Goal: Transaction & Acquisition: Purchase product/service

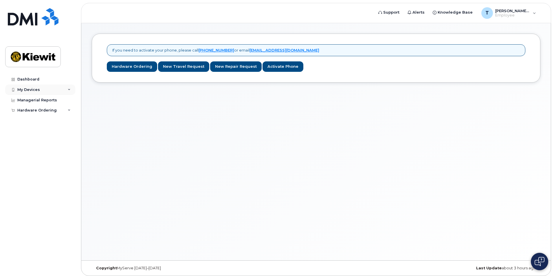
click at [68, 91] on icon at bounding box center [69, 89] width 3 height 3
click at [61, 121] on div "Hardware Ordering" at bounding box center [40, 121] width 70 height 10
click at [38, 130] on div "My Orders" at bounding box center [30, 131] width 21 height 5
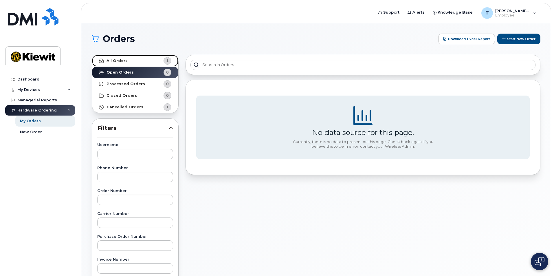
click at [147, 59] on link "All Orders 1" at bounding box center [135, 61] width 86 height 12
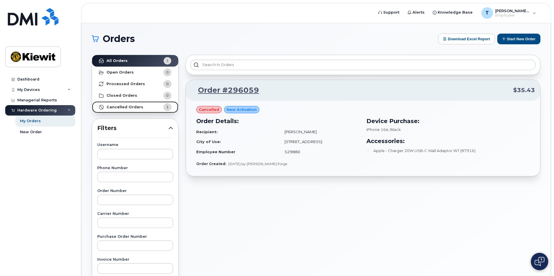
click at [153, 107] on link "Cancelled Orders 1" at bounding box center [135, 107] width 86 height 12
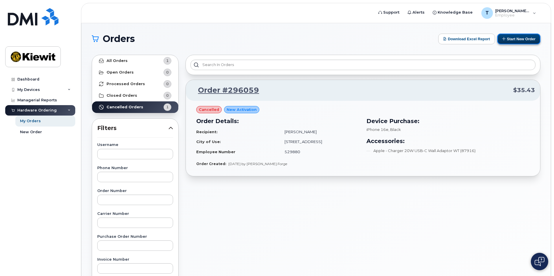
click at [507, 41] on button "Start New Order" at bounding box center [519, 39] width 43 height 11
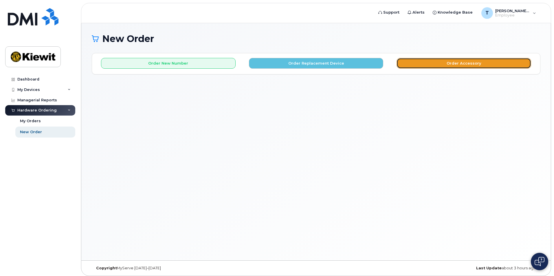
click at [440, 65] on button "Order Accessory" at bounding box center [464, 63] width 135 height 11
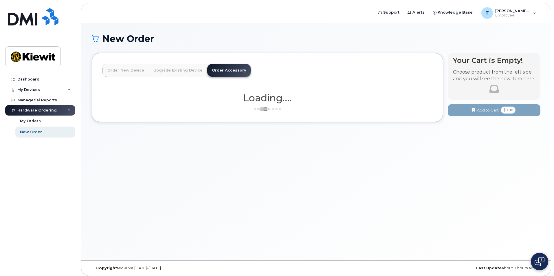
click at [400, 59] on div "Order New Device Upgrade Existing Device Order Accessory Order new device and n…" at bounding box center [268, 87] width 352 height 69
click at [133, 71] on link "Order New Device" at bounding box center [126, 70] width 46 height 13
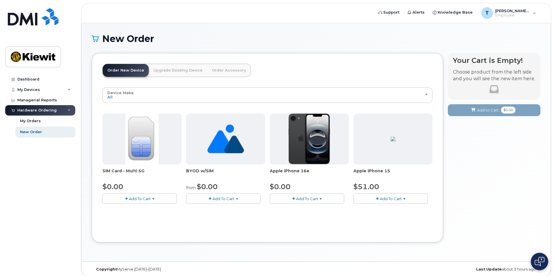
click at [164, 71] on link "Upgrade Existing Device" at bounding box center [178, 70] width 59 height 13
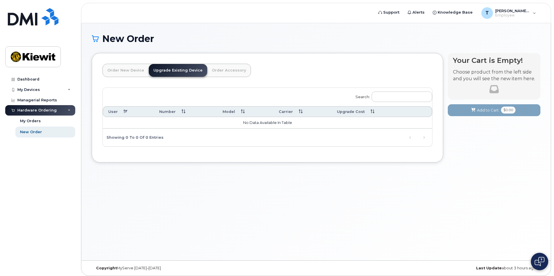
click at [222, 66] on link "Order Accessory" at bounding box center [228, 70] width 43 height 13
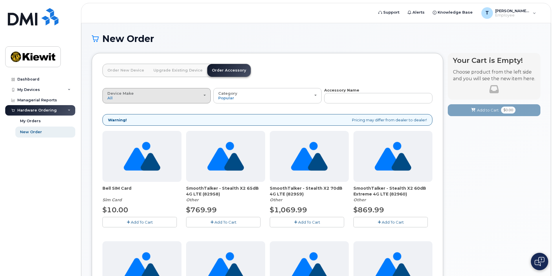
click at [158, 96] on div "Device Make All Android Cell Phone HUB iPhone Modem Tablet" at bounding box center [156, 95] width 98 height 9
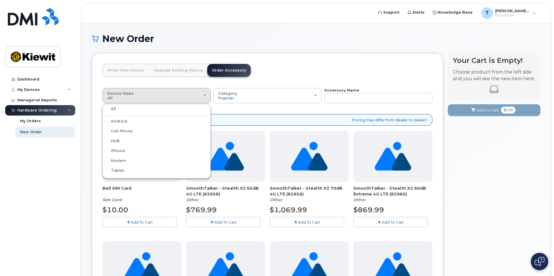
click at [114, 142] on label "HUB" at bounding box center [112, 141] width 16 height 7
click at [0, 0] on input "HUB" at bounding box center [0, 0] width 0 height 0
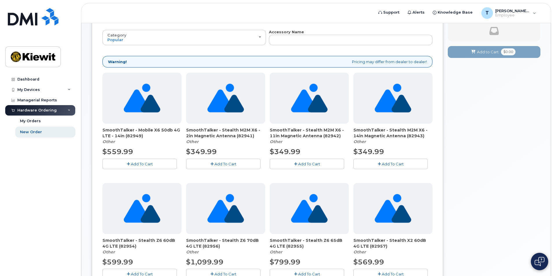
scroll to position [58, 0]
drag, startPoint x: 423, startPoint y: 136, endPoint x: 355, endPoint y: 130, distance: 69.2
click at [355, 130] on span "SmoothTalker - Stealth M2M X6 - 14in Magnetic Antenna (82943)" at bounding box center [393, 133] width 79 height 12
copy span "SmoothTalker - Stealth M2M X6 - 14in Magnetic Antenna (82943)"
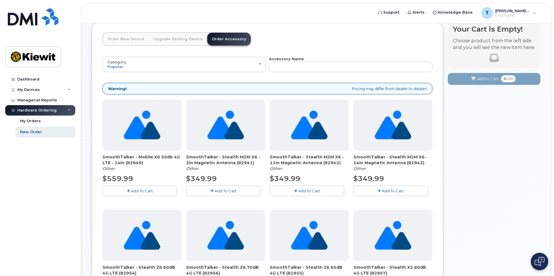
scroll to position [29, 0]
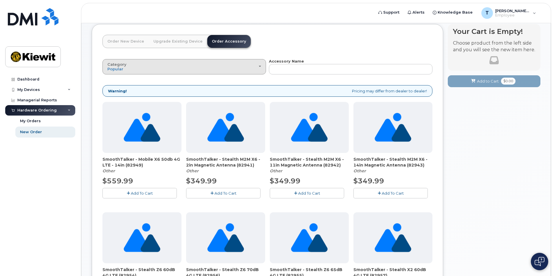
click at [236, 68] on div "Category Popular" at bounding box center [184, 66] width 154 height 9
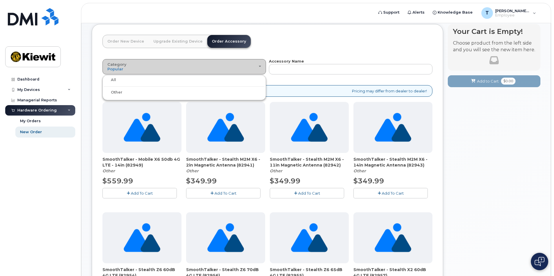
click at [236, 68] on div "Category Popular" at bounding box center [184, 66] width 154 height 9
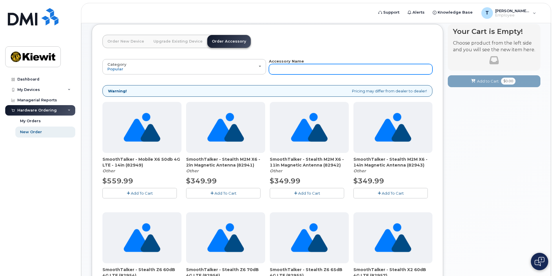
click at [315, 72] on input "text" at bounding box center [351, 69] width 164 height 10
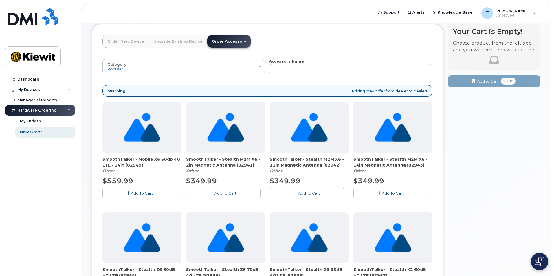
click at [313, 50] on header "Order New Device Upgrade Existing Device Order Accessory Order new device and n…" at bounding box center [268, 47] width 330 height 24
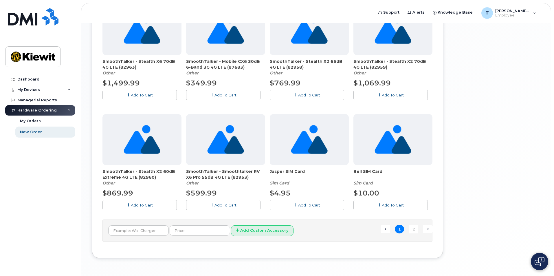
scroll to position [348, 0]
click at [412, 229] on link "2" at bounding box center [413, 228] width 9 height 9
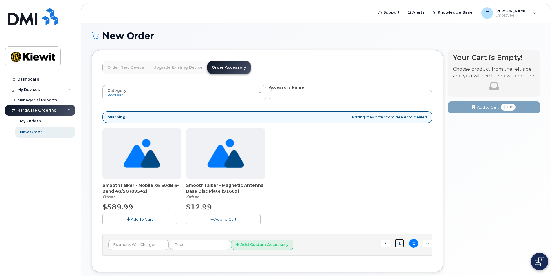
click at [397, 241] on link "1" at bounding box center [399, 243] width 9 height 9
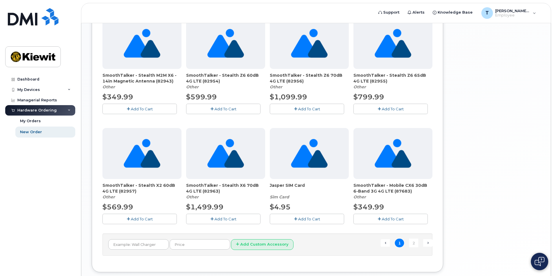
scroll to position [350, 0]
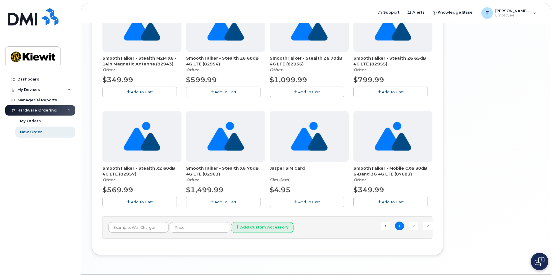
click at [134, 61] on span "SmoothTalker - Stealth M2M X6 - 14in Magnetic Antenna (82943)" at bounding box center [142, 61] width 79 height 12
click at [144, 95] on button "Add To Cart" at bounding box center [140, 92] width 74 height 10
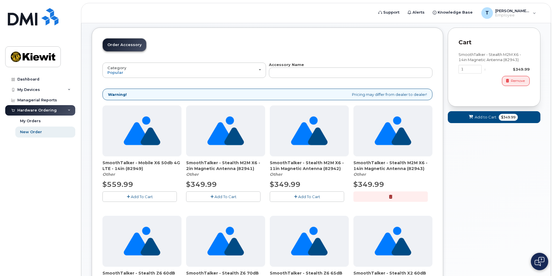
scroll to position [3, 0]
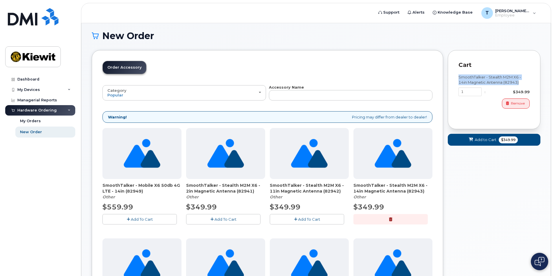
drag, startPoint x: 525, startPoint y: 82, endPoint x: 456, endPoint y: 76, distance: 68.6
click at [456, 76] on div "Cart SmoothTalker - Stealth M2M X6 - 14in Magnetic Antenna (82943) 1 x $349.99 …" at bounding box center [494, 89] width 93 height 79
copy div "SmoothTalker - Stealth M2M X6 - 14in Magnetic Antenna (82943)"
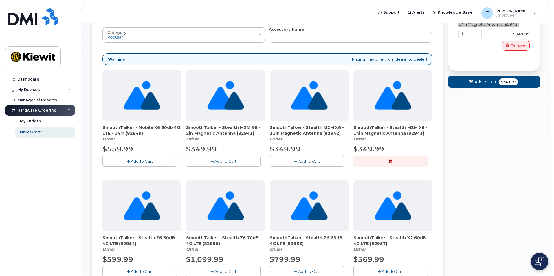
scroll to position [90, 0]
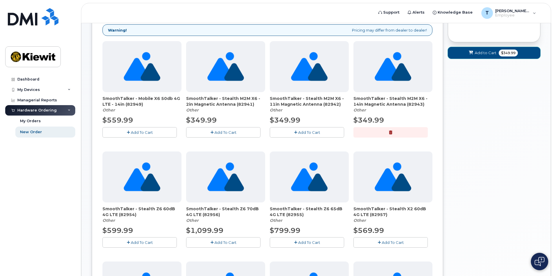
click at [485, 55] on span "Add to Cart" at bounding box center [486, 53] width 22 height 6
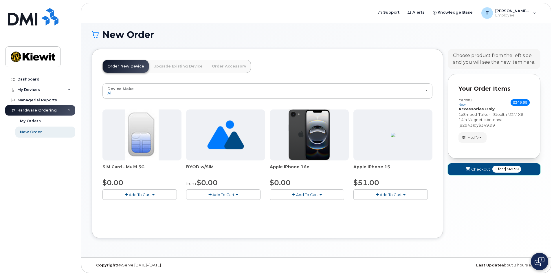
click at [496, 169] on span "1" at bounding box center [496, 169] width 2 height 5
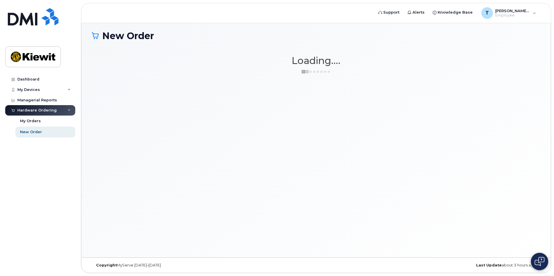
scroll to position [3, 0]
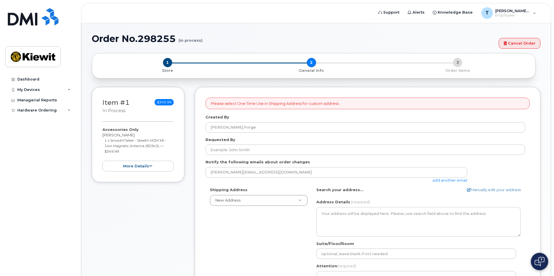
select select
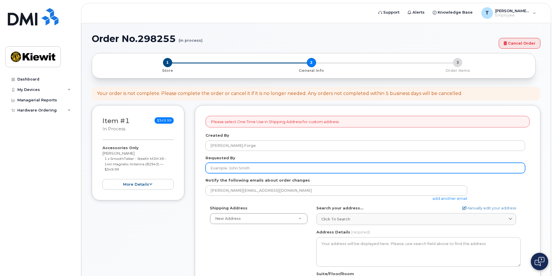
click at [425, 166] on input "Requested By" at bounding box center [366, 168] width 320 height 10
type input "j"
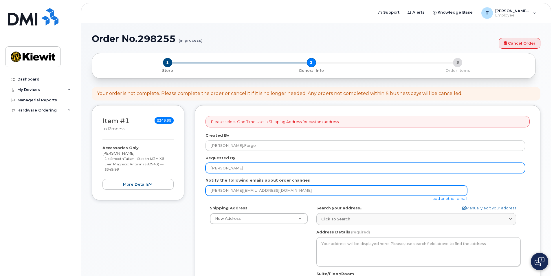
type input "[PERSON_NAME]"
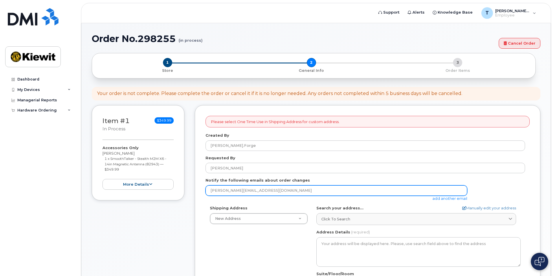
click at [389, 192] on input "[PERSON_NAME][EMAIL_ADDRESS][DOMAIN_NAME]" at bounding box center [337, 190] width 262 height 10
type input "[PERSON_NAME][EMAIL_ADDRESS][DOMAIN_NAME]"
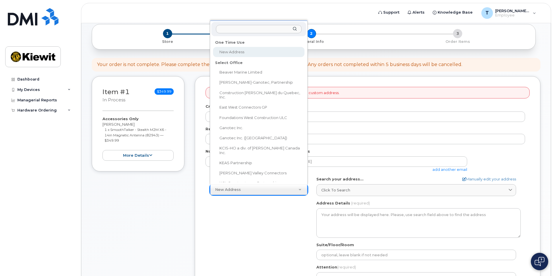
select select
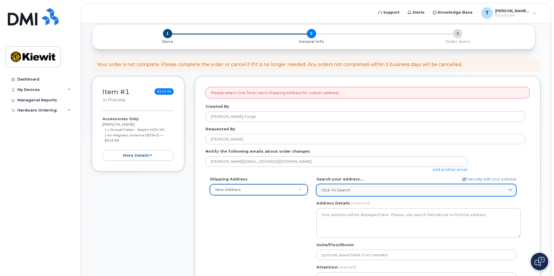
click at [369, 190] on div "Click to search" at bounding box center [417, 190] width 190 height 6
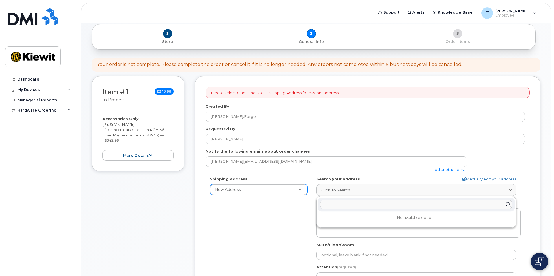
click at [441, 204] on input "text" at bounding box center [416, 204] width 192 height 9
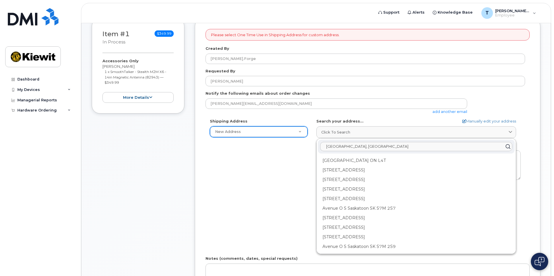
click at [389, 145] on input "millersburg, in" at bounding box center [416, 146] width 192 height 9
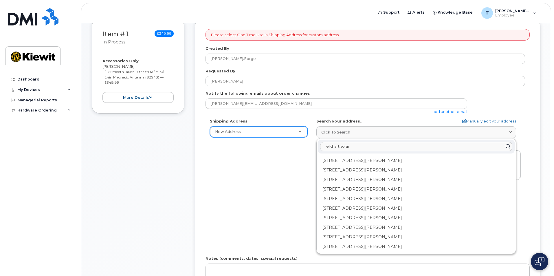
type input "elkhart solar"
click at [231, 185] on div "Shipping Address New Address New Address Beaver Marine Limited Cahill-Ganotec, …" at bounding box center [366, 184] width 320 height 133
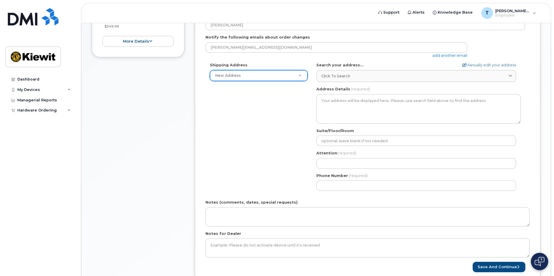
scroll to position [145, 0]
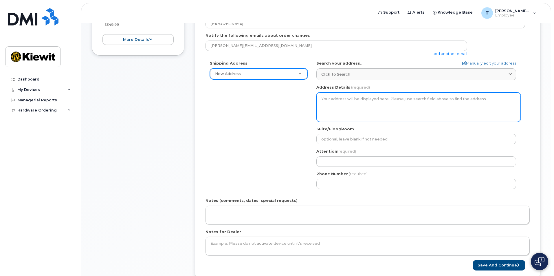
click at [385, 99] on textarea "Address Details" at bounding box center [419, 107] width 204 height 30
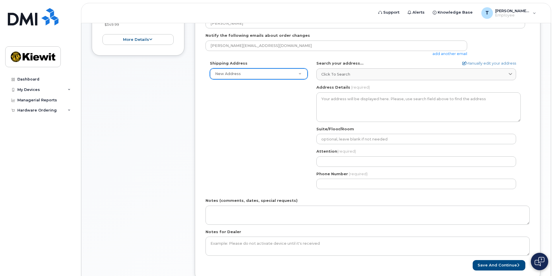
click at [294, 125] on div "Shipping Address New Address New Address Beaver Marine Limited Cahill-Ganotec, …" at bounding box center [366, 127] width 320 height 133
click at [491, 63] on link "Manually edit your address" at bounding box center [490, 64] width 54 height 6
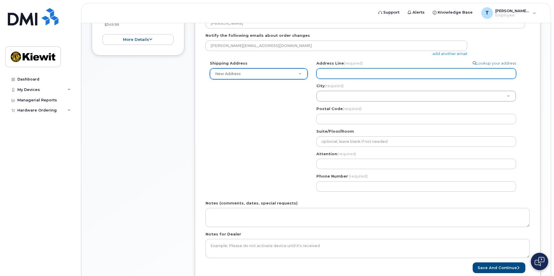
click at [434, 70] on input "Address Line (required)" at bounding box center [417, 73] width 200 height 10
select select
type input "6"
select select
type input "68"
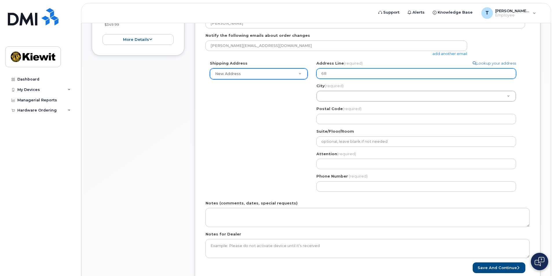
select select
type input "689"
select select
type input "6895"
select select
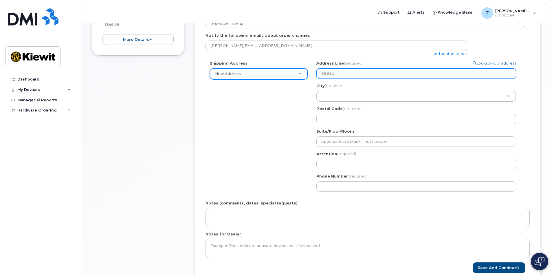
type input "68951"
select select
type input "68951 S"
select select
type input "68951 Sa"
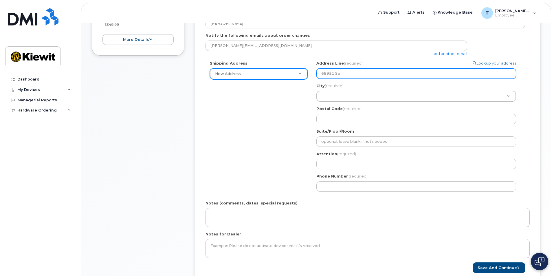
select select
type input "68951 Sat"
select select
type input "68951 Sate"
select select
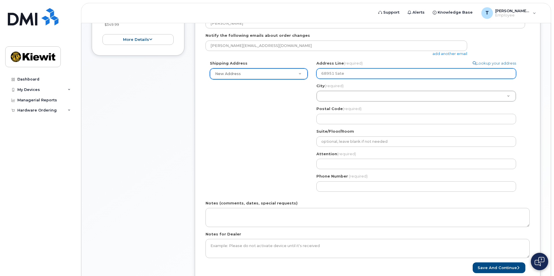
type input "68951 Sate R"
select select
type input "68951 Sate"
select select
type input "68951 Sat"
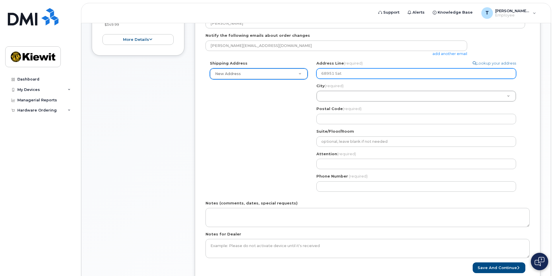
select select
type input "68951 Sa"
select select
type input "68951 S"
select select
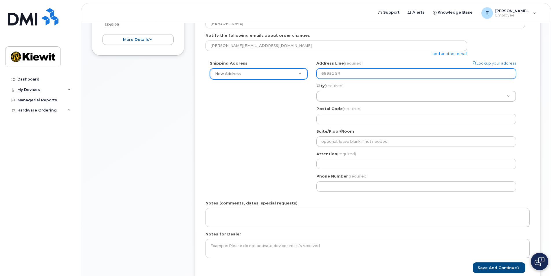
type input "68951 SR"
select select
type input "68951 SR 1"
select select
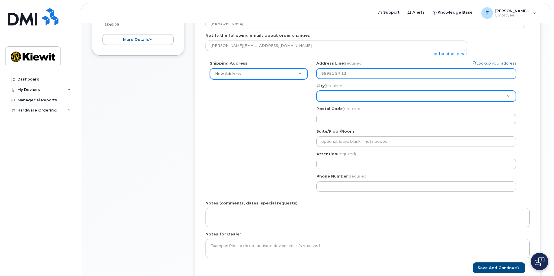
type input "68951 SR 13"
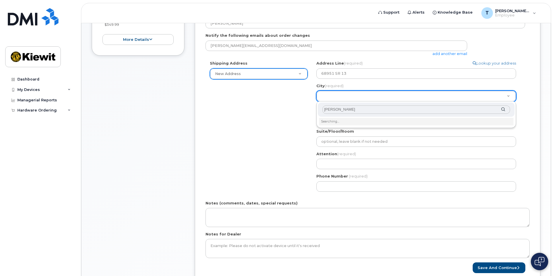
type input "millers"
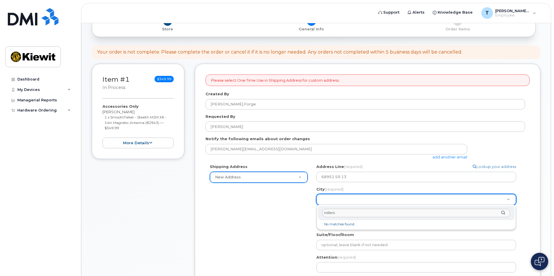
scroll to position [0, 0]
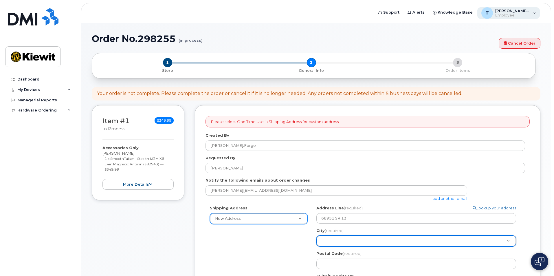
click at [530, 12] on div "T Thomas.Forge Employee" at bounding box center [509, 13] width 63 height 12
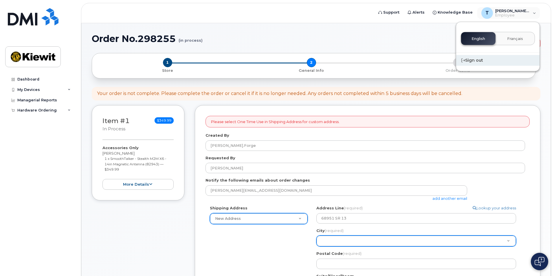
click at [487, 60] on div "Sign out" at bounding box center [497, 60] width 83 height 11
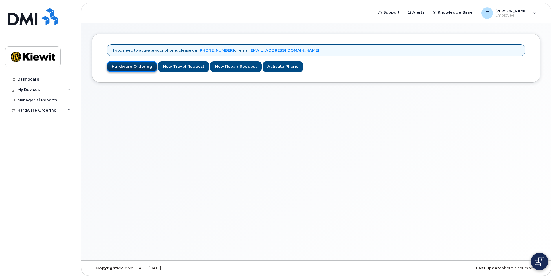
click at [134, 68] on link "Hardware Ordering" at bounding box center [132, 66] width 50 height 11
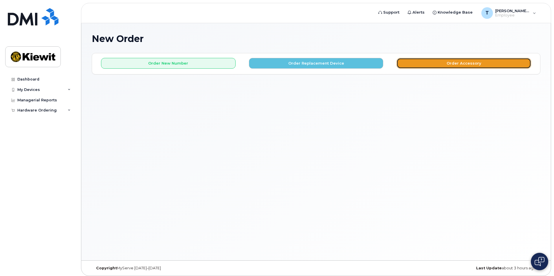
click at [462, 63] on button "Order Accessory" at bounding box center [464, 63] width 135 height 11
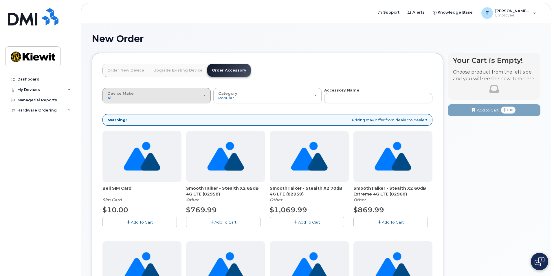
click at [147, 92] on div "Device Make All Android Cell Phone HUB iPhone Modem Tablet" at bounding box center [156, 95] width 98 height 9
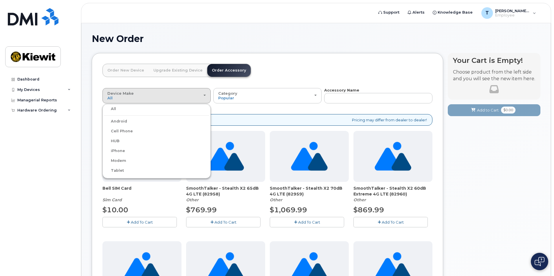
click at [114, 159] on label "Modem" at bounding box center [115, 160] width 22 height 7
click at [0, 0] on input "Modem" at bounding box center [0, 0] width 0 height 0
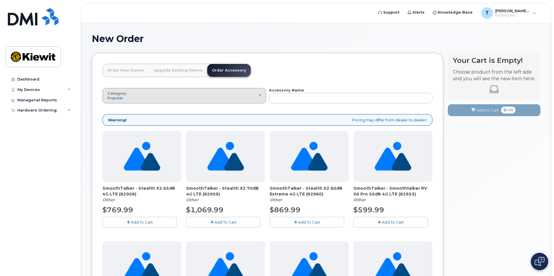
click at [194, 100] on div "Category Popular" at bounding box center [184, 95] width 154 height 9
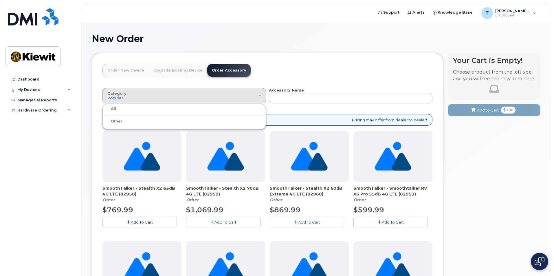
click at [345, 72] on header "Order New Device Upgrade Existing Device Order Accessory Order new device and n…" at bounding box center [268, 76] width 330 height 24
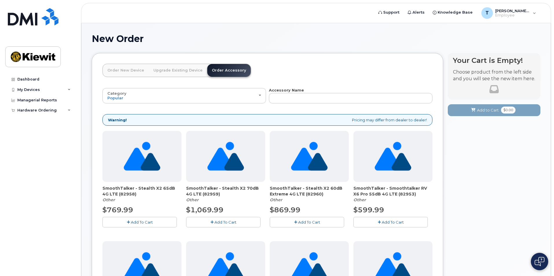
click at [389, 115] on div "Warning! Pricing may differ from dealer to dealer!" at bounding box center [268, 120] width 330 height 12
click at [124, 72] on link "Order New Device" at bounding box center [126, 70] width 46 height 13
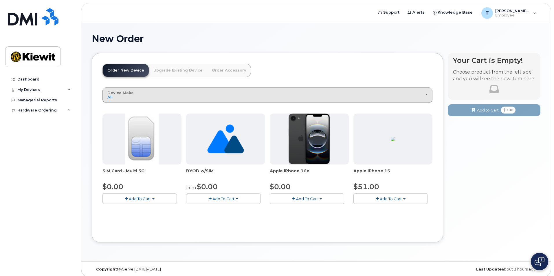
click at [180, 90] on button "Device Make All iPhone Unknown" at bounding box center [268, 94] width 330 height 15
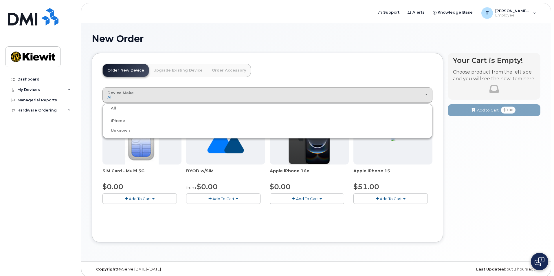
click at [212, 70] on link "Order Accessory" at bounding box center [228, 70] width 43 height 13
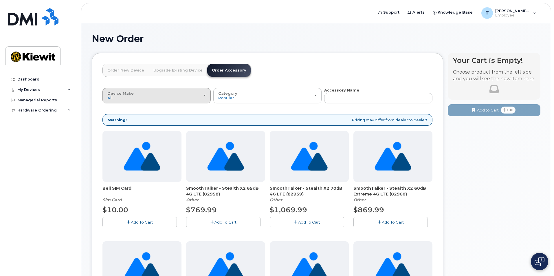
click at [166, 96] on div "Device Make All Android Cell Phone HUB iPhone Modem Tablet" at bounding box center [156, 95] width 98 height 9
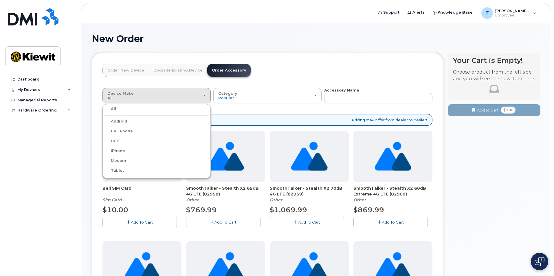
click at [117, 141] on label "HUB" at bounding box center [112, 141] width 16 height 7
click at [0, 0] on input "HUB" at bounding box center [0, 0] width 0 height 0
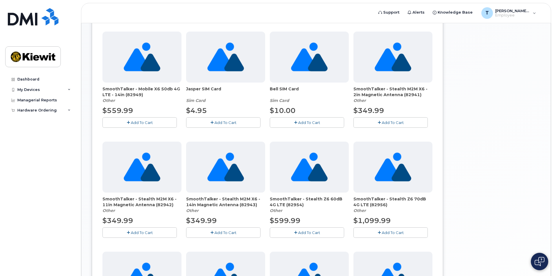
scroll to position [261, 0]
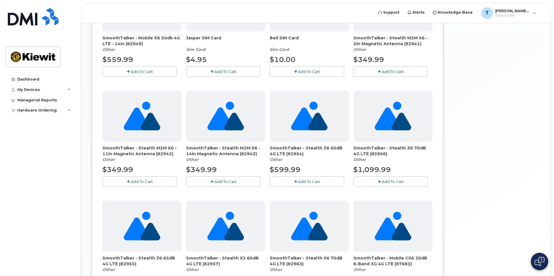
click at [229, 179] on span "Add To Cart" at bounding box center [226, 181] width 22 height 5
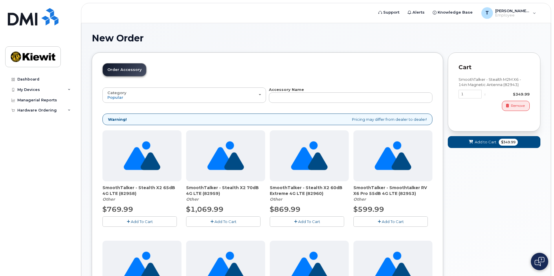
scroll to position [0, 0]
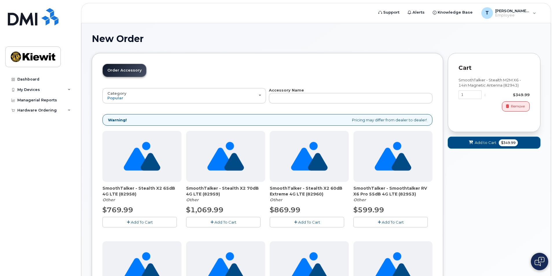
click at [504, 143] on span "$349.99" at bounding box center [508, 142] width 19 height 7
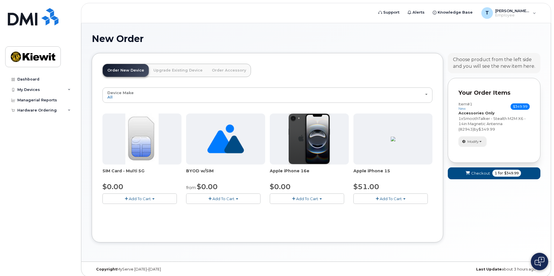
click at [478, 144] on span "Modify" at bounding box center [473, 141] width 11 height 5
click at [504, 176] on span "1 for $349.99" at bounding box center [507, 173] width 29 height 7
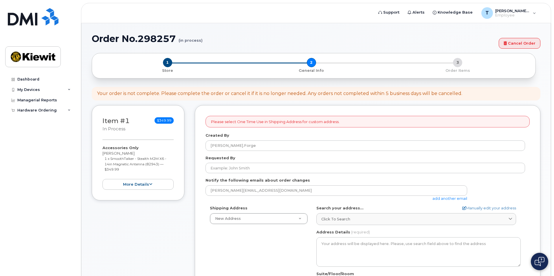
select select
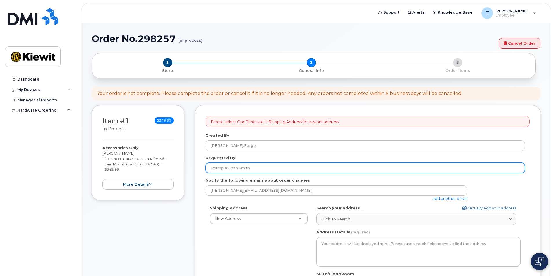
click at [270, 171] on input "Requested By" at bounding box center [366, 168] width 320 height 10
click at [270, 171] on input "[PERSON_NAME]" at bounding box center [366, 168] width 320 height 10
type input "[PERSON_NAME]"
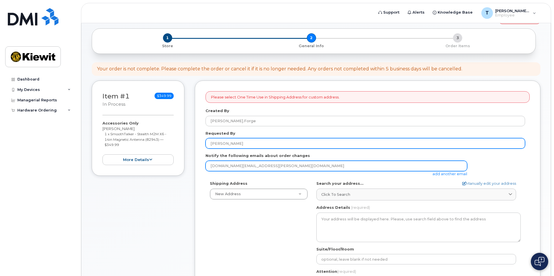
scroll to position [58, 0]
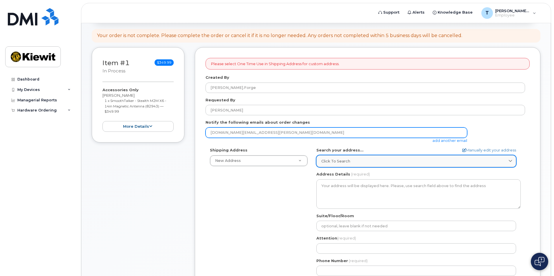
type input "[DOMAIN_NAME][EMAIL_ADDRESS][PERSON_NAME][DOMAIN_NAME]"
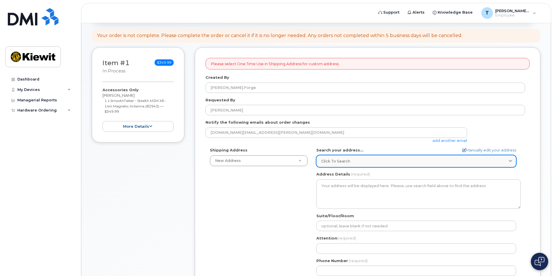
click at [425, 162] on div "Click to search" at bounding box center [417, 161] width 190 height 6
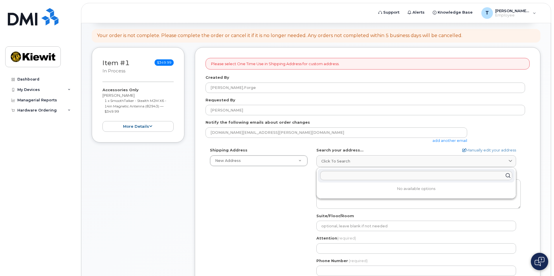
click at [469, 171] on div at bounding box center [416, 176] width 197 height 14
click at [464, 176] on input "text" at bounding box center [416, 175] width 192 height 9
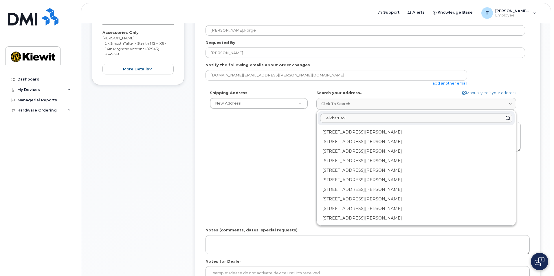
scroll to position [116, 0]
click at [374, 113] on input "elkhart sol" at bounding box center [416, 117] width 192 height 9
type input "elkhart solar"
click at [259, 169] on div "Shipping Address New Address New Address Beaver Marine Limited Cahill-Ganotec, …" at bounding box center [366, 156] width 320 height 133
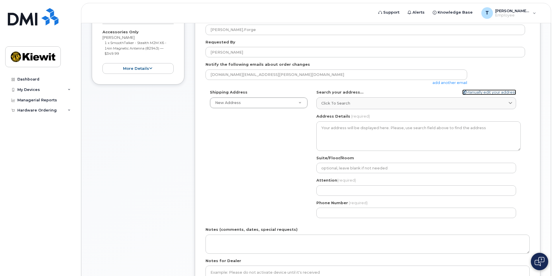
click at [509, 94] on link "Manually edit your address" at bounding box center [490, 93] width 54 height 6
select select
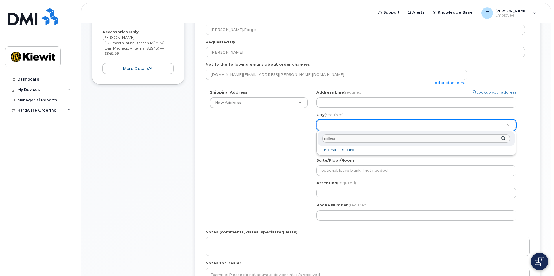
type input "millers"
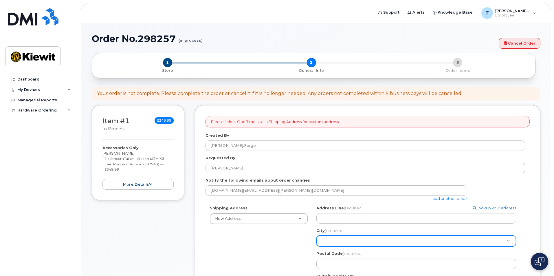
click at [452, 67] on div "1 Store 2 General Info 3 Order Items" at bounding box center [314, 65] width 434 height 15
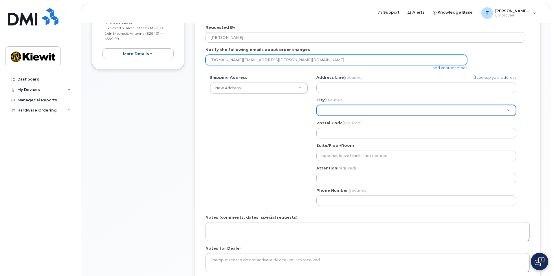
scroll to position [174, 0]
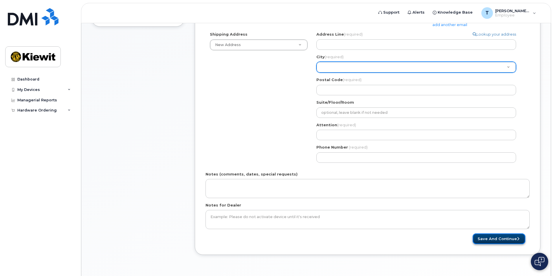
click at [512, 235] on button "Save and Continue" at bounding box center [499, 238] width 53 height 11
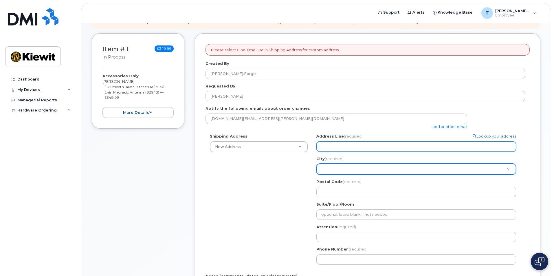
scroll to position [58, 0]
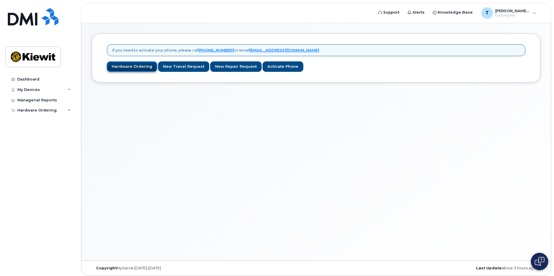
click at [137, 65] on link "Hardware Ordering" at bounding box center [132, 66] width 50 height 11
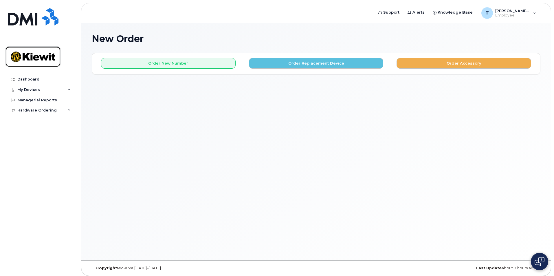
click at [51, 57] on img at bounding box center [33, 56] width 45 height 17
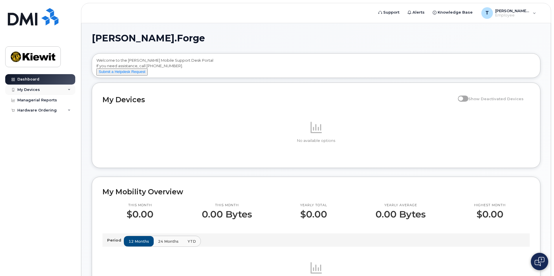
click at [49, 85] on div "My Devices" at bounding box center [40, 90] width 70 height 10
click at [39, 114] on link "Managerial Reports" at bounding box center [40, 111] width 70 height 10
click at [41, 125] on div "Hardware Ordering" at bounding box center [40, 121] width 70 height 10
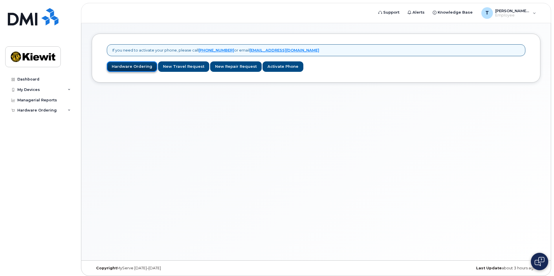
click at [131, 69] on link "Hardware Ordering" at bounding box center [132, 66] width 50 height 11
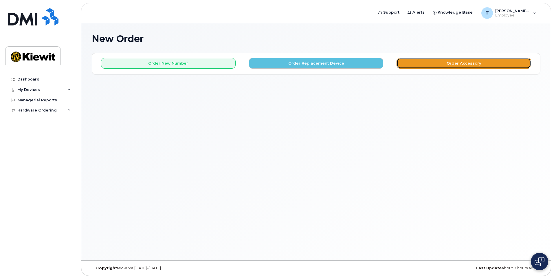
click at [457, 66] on button "Order Accessory" at bounding box center [464, 63] width 135 height 11
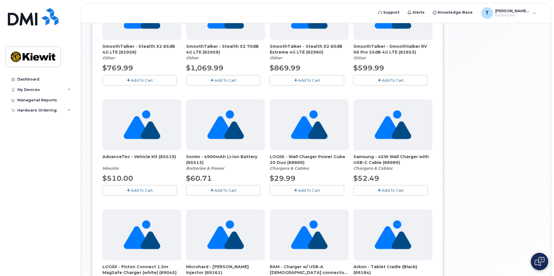
scroll to position [58, 0]
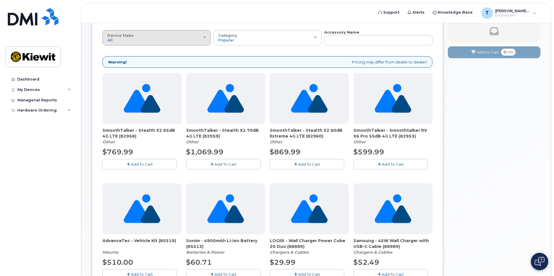
click at [169, 40] on div "Device Make All Android Cell Phone HUB iPhone Modem Tablet" at bounding box center [156, 37] width 98 height 9
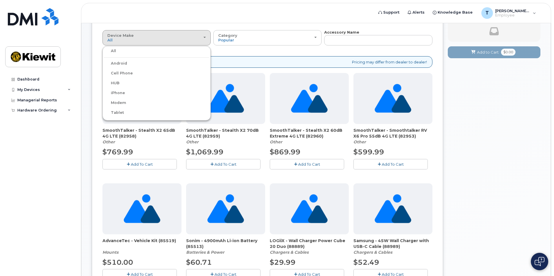
click at [118, 83] on label "HUB" at bounding box center [112, 83] width 16 height 7
click at [0, 0] on input "HUB" at bounding box center [0, 0] width 0 height 0
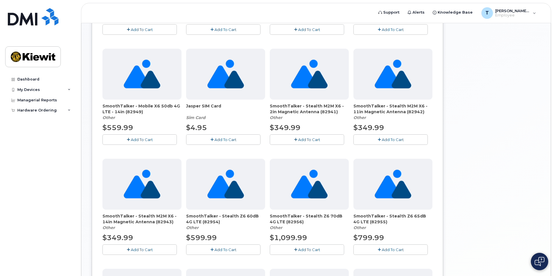
scroll to position [203, 0]
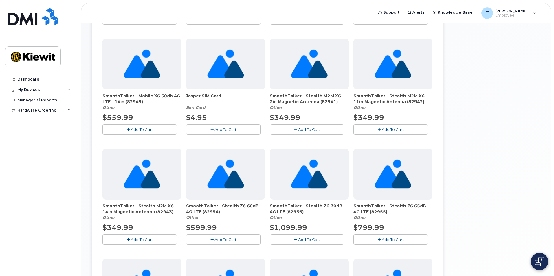
click at [139, 238] on span "Add To Cart" at bounding box center [142, 239] width 22 height 5
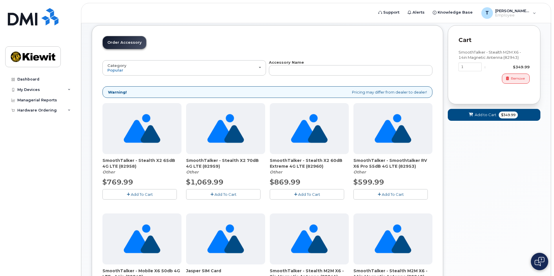
scroll to position [0, 0]
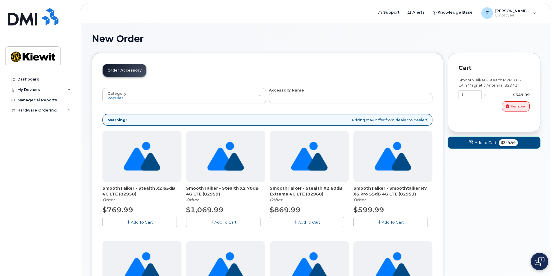
click at [481, 143] on span "Add to Cart" at bounding box center [486, 143] width 22 height 6
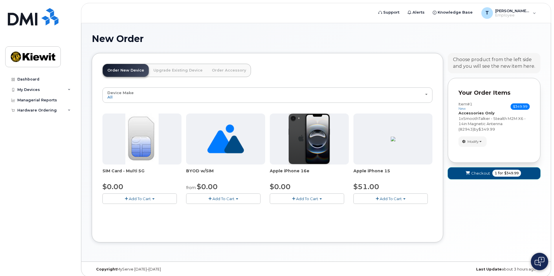
click at [501, 174] on span "for" at bounding box center [500, 173] width 7 height 5
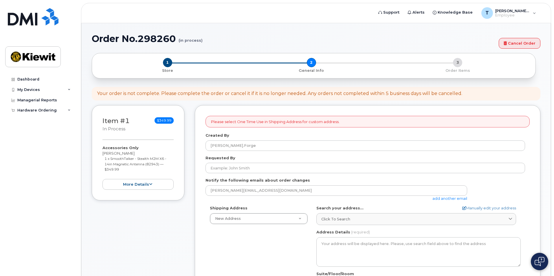
select select
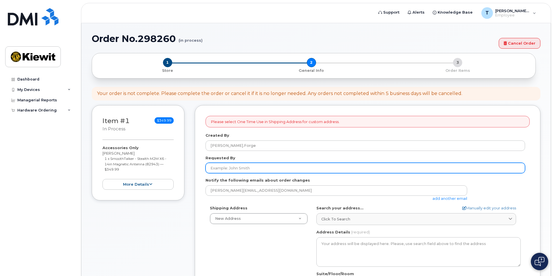
click at [312, 170] on input "Requested By" at bounding box center [366, 168] width 320 height 10
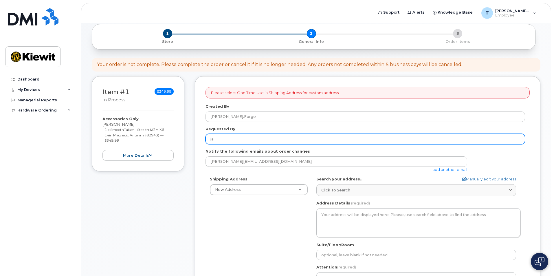
type input "j"
type input "Jared Green"
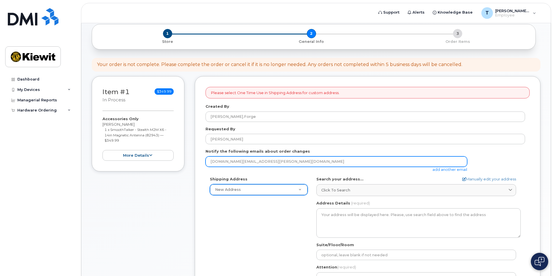
type input "Jared.Green@kiewit.com"
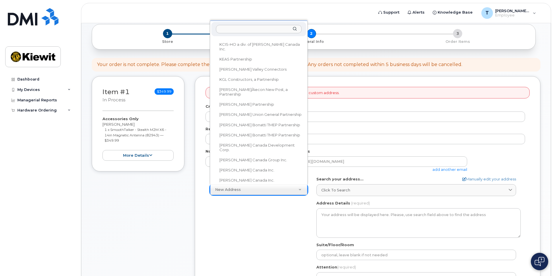
scroll to position [102, 0]
click at [251, 31] on input "text" at bounding box center [259, 29] width 86 height 8
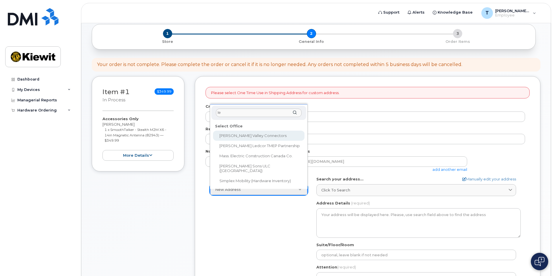
type input "len"
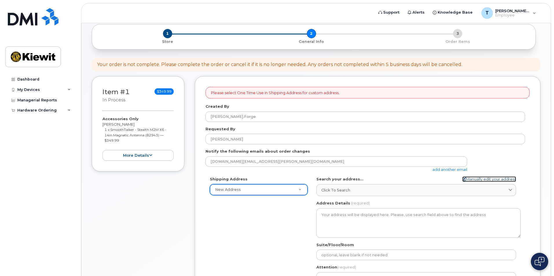
click at [492, 179] on link "Manually edit your address" at bounding box center [490, 179] width 54 height 6
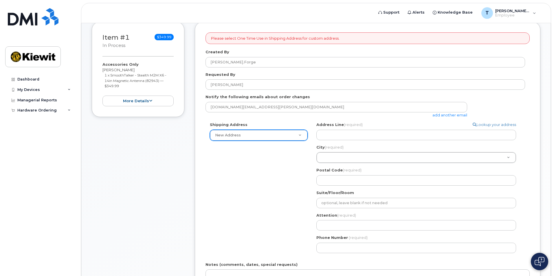
scroll to position [87, 0]
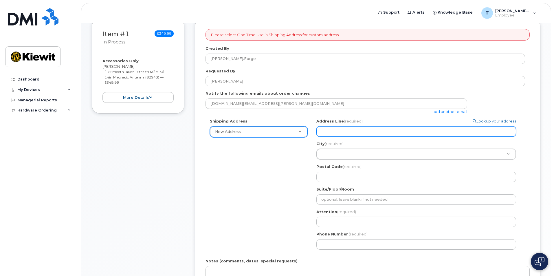
click at [359, 130] on input "Address Line (required)" at bounding box center [417, 131] width 200 height 10
select select
type input "6"
select select
type input "68"
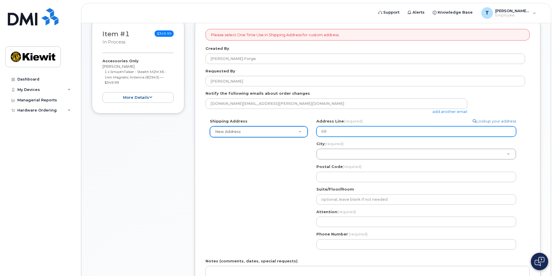
select select
type input "689"
select select
type input "6895"
select select
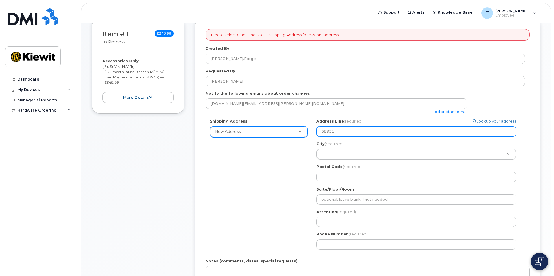
type input "68951"
select select
type input "68951 S"
select select
type input "68951 SA"
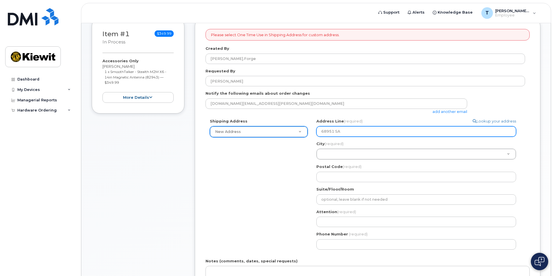
select select
type input "68951 S"
select select
type input "68951 SR"
select select
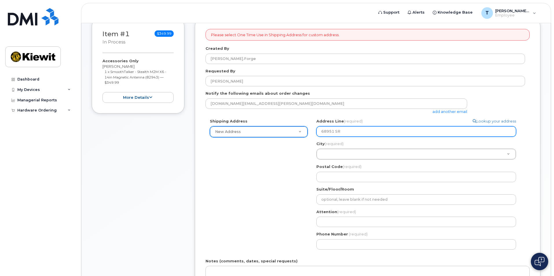
type input "68951 SR 1"
select select
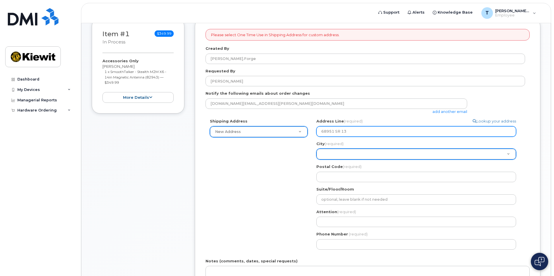
type input "68951 SR 13"
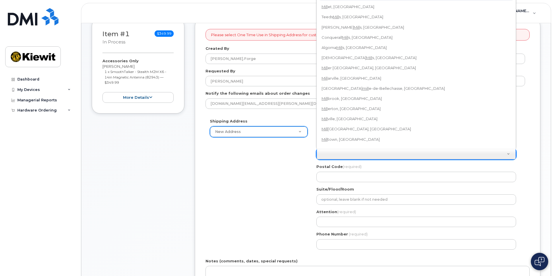
scroll to position [78, 0]
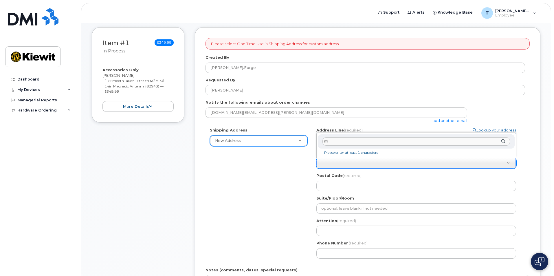
type input "m"
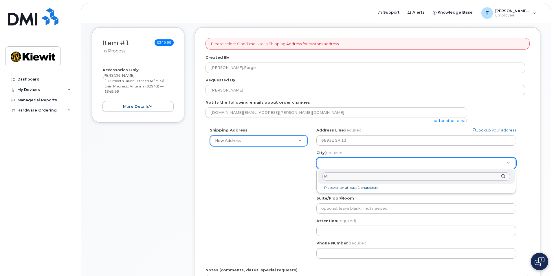
type input "M"
type input "Millersburg"
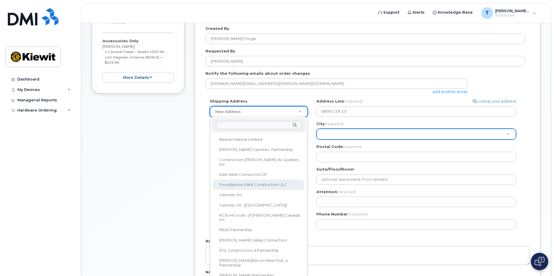
scroll to position [0, 0]
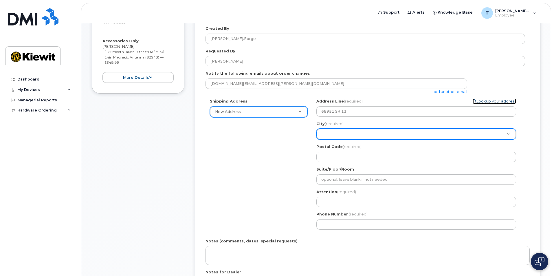
click at [487, 103] on link "Lookup your address" at bounding box center [494, 101] width 43 height 6
select select
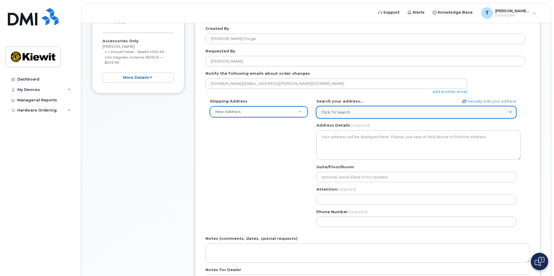
click at [404, 107] on link "Click to search" at bounding box center [417, 112] width 200 height 12
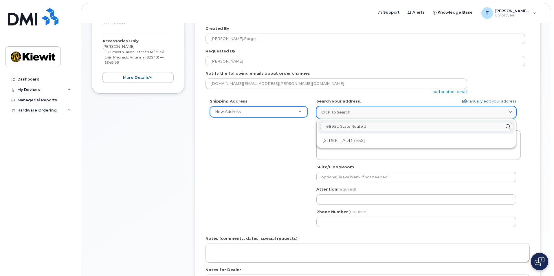
type input "68951 State Route 13"
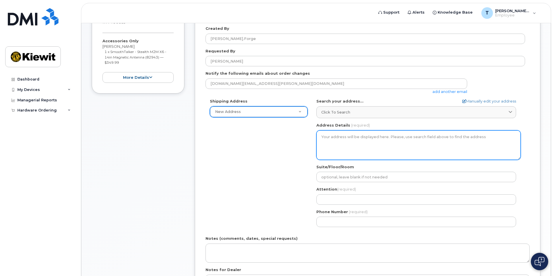
click at [387, 143] on textarea "Address Details" at bounding box center [419, 145] width 204 height 30
click at [411, 139] on textarea "Address Details" at bounding box center [419, 145] width 204 height 30
click at [432, 134] on textarea "Address Details" at bounding box center [419, 145] width 204 height 30
click at [366, 144] on textarea "Address Details" at bounding box center [419, 145] width 204 height 30
click at [372, 135] on textarea "Address Details" at bounding box center [419, 145] width 204 height 30
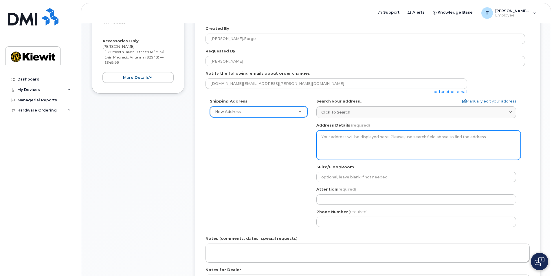
click at [375, 142] on textarea "Address Details" at bounding box center [419, 145] width 204 height 30
click at [376, 139] on textarea "Address Details" at bounding box center [419, 145] width 204 height 30
click at [345, 139] on textarea "Address Details" at bounding box center [419, 145] width 204 height 30
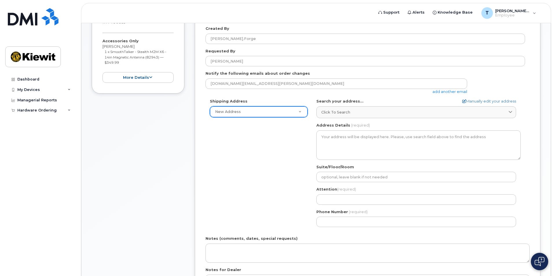
click at [281, 149] on div "Shipping Address New Address New Address Beaver Marine Limited Cahill-Ganotec, …" at bounding box center [366, 164] width 320 height 133
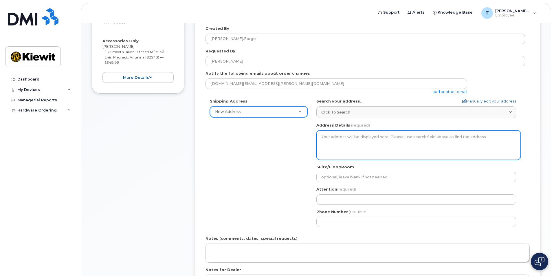
click at [388, 133] on textarea "Address Details" at bounding box center [419, 145] width 204 height 30
click at [388, 139] on textarea "Address Details" at bounding box center [419, 145] width 204 height 30
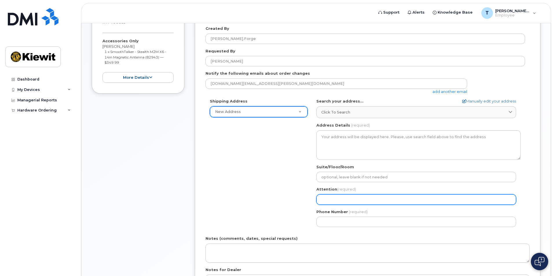
click at [379, 200] on input "Attention (required)" at bounding box center [417, 199] width 200 height 10
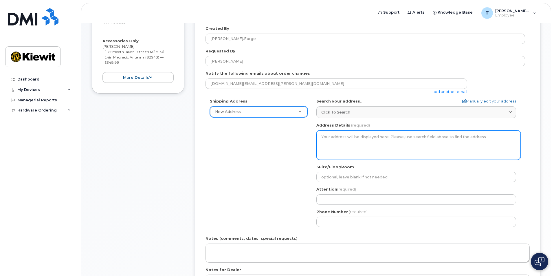
click at [372, 147] on textarea "Address Details" at bounding box center [419, 145] width 204 height 30
click at [364, 139] on textarea "Address Details" at bounding box center [419, 145] width 204 height 30
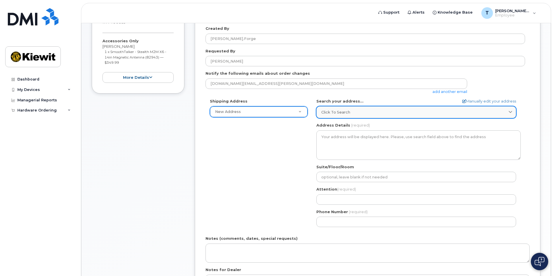
click at [371, 112] on div "Click to search" at bounding box center [417, 112] width 190 height 6
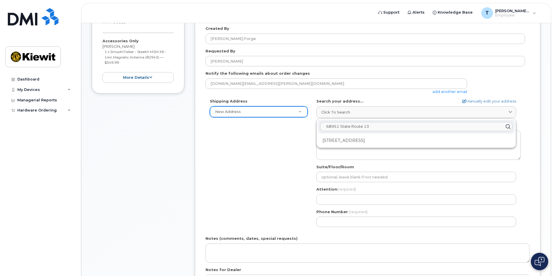
click at [385, 131] on input "68951 State Route 13" at bounding box center [416, 126] width 192 height 9
click at [236, 144] on div "Shipping Address New Address New Address Beaver Marine Limited Cahill-Ganotec, …" at bounding box center [366, 164] width 320 height 133
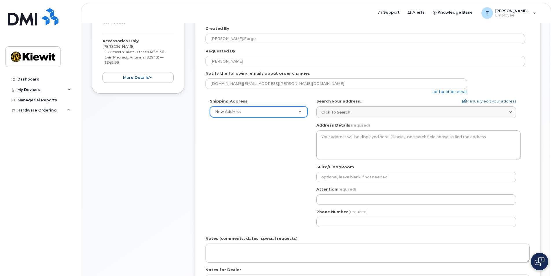
click at [371, 102] on div "Search your address... Manually edit your address Click to search PO Box 68951 …" at bounding box center [419, 108] width 204 height 20
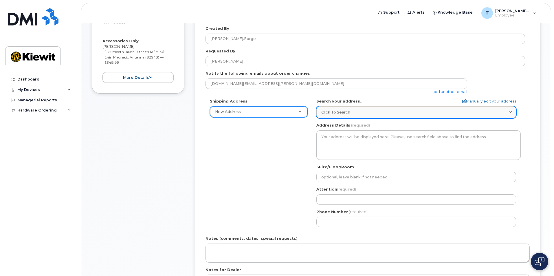
click at [368, 110] on div "Click to search" at bounding box center [417, 112] width 190 height 6
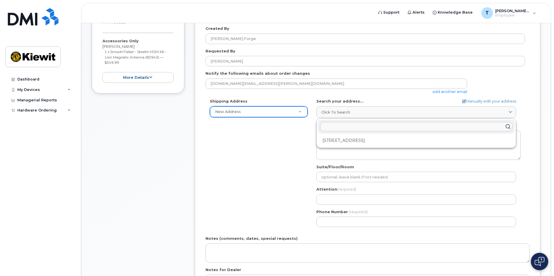
click at [473, 130] on input "text" at bounding box center [416, 126] width 192 height 9
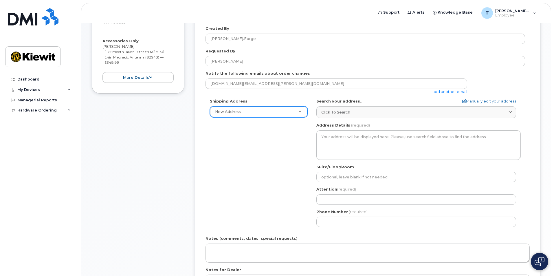
click at [306, 167] on div "Shipping Address New Address New Address Beaver Marine Limited Cahill-Ganotec, …" at bounding box center [366, 164] width 320 height 133
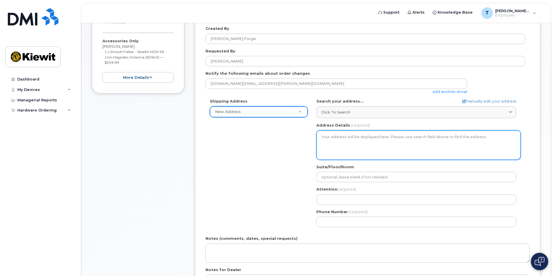
click at [353, 139] on textarea "Address Details" at bounding box center [419, 145] width 204 height 30
click at [383, 135] on textarea "Address Details" at bounding box center [419, 145] width 204 height 30
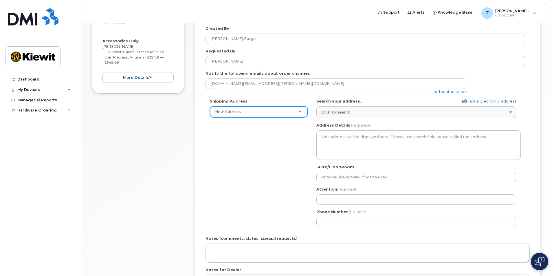
click at [245, 145] on div "Shipping Address New Address New Address Beaver Marine Limited Cahill-Ganotec, …" at bounding box center [366, 164] width 320 height 133
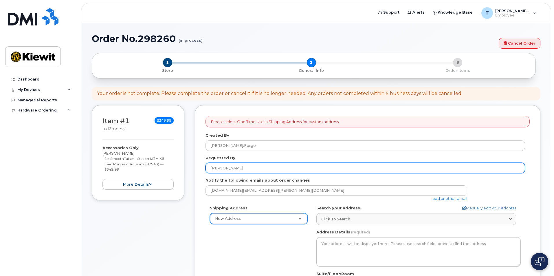
scroll to position [116, 0]
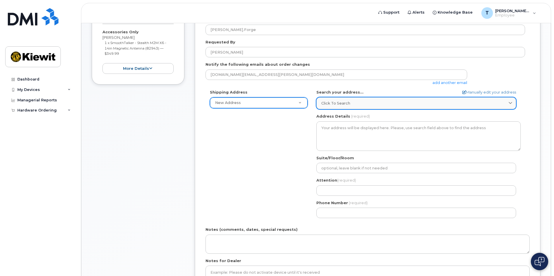
click at [500, 101] on div "Click to search" at bounding box center [417, 104] width 190 height 6
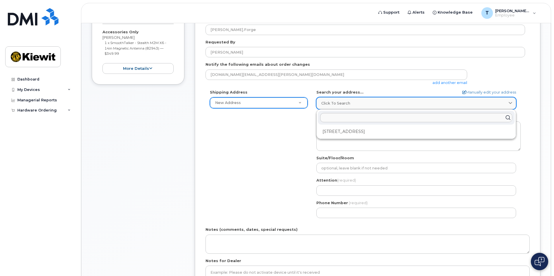
click at [500, 101] on div "Click to search" at bounding box center [417, 104] width 190 height 6
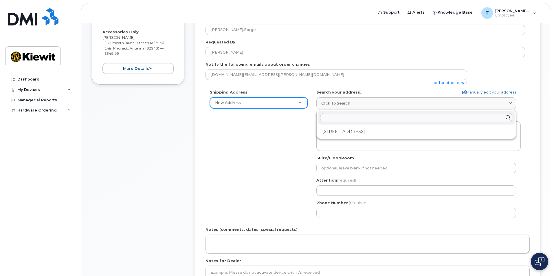
click at [521, 103] on div "Search your address... Manually edit your address Click to search PO Box 68951 …" at bounding box center [419, 100] width 204 height 20
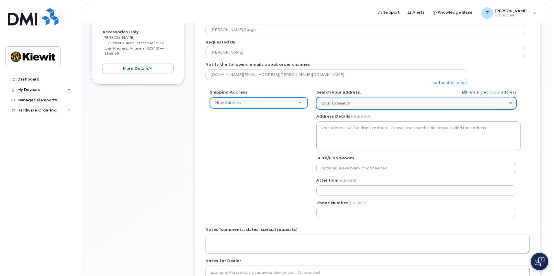
click at [426, 104] on div "Click to search" at bounding box center [417, 104] width 190 height 6
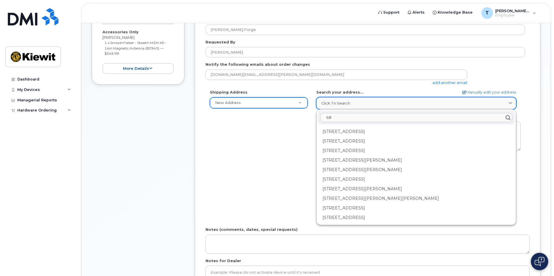
type input "6"
type input "3"
type input "23429 power rd warrenton MO"
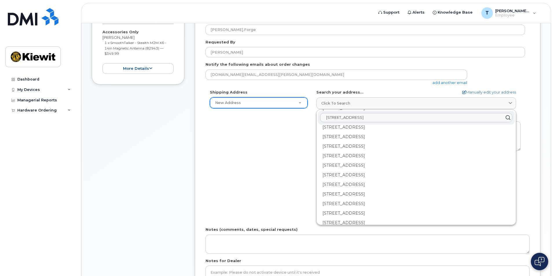
scroll to position [0, 0]
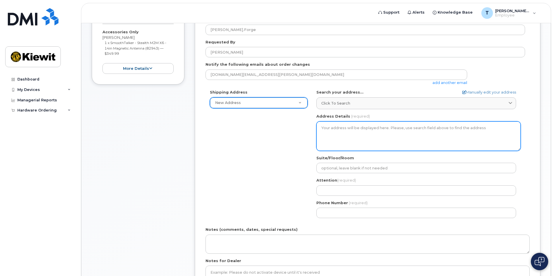
click at [398, 127] on textarea "Address Details" at bounding box center [419, 136] width 204 height 30
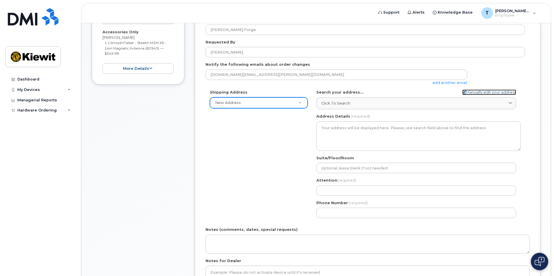
click at [483, 90] on link "Manually edit your address" at bounding box center [490, 93] width 54 height 6
select select
type input "68951 SR 13"
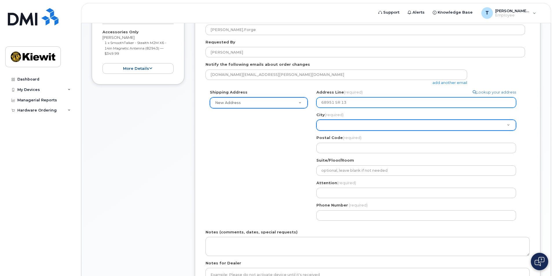
click at [413, 103] on input "68951 SR 13" at bounding box center [417, 102] width 200 height 10
select select
type input "2"
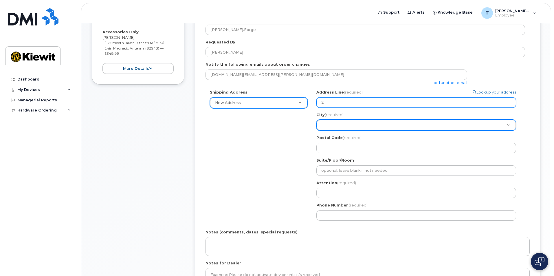
select select
type input "23"
select select
type input "234"
select select
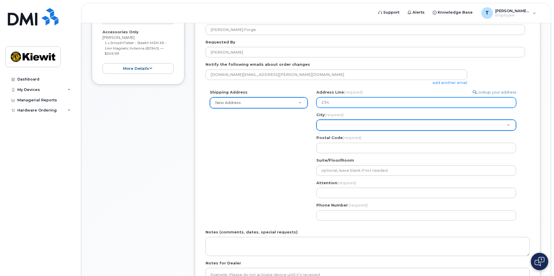
type input "2346"
select select
type input "234"
select select
type input "2349"
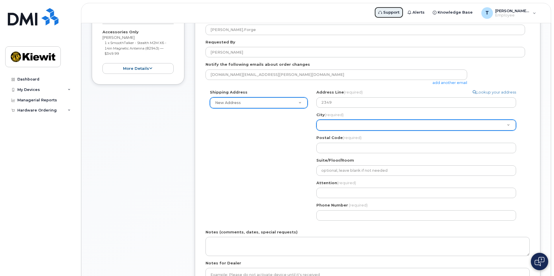
click at [400, 15] on span "Support" at bounding box center [391, 13] width 16 height 6
click at [540, 260] on img at bounding box center [540, 261] width 10 height 9
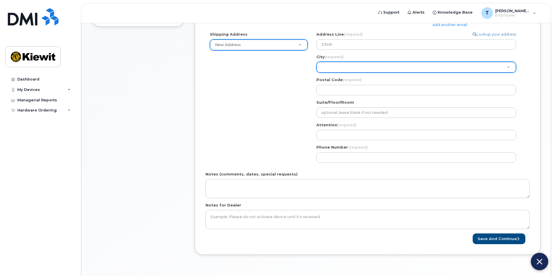
scroll to position [145, 0]
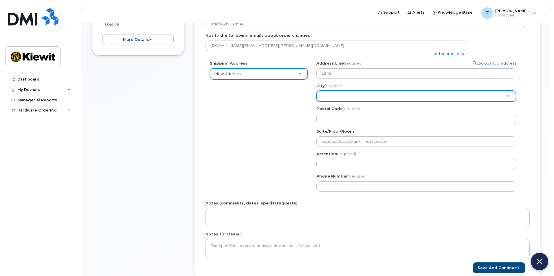
click at [195, 109] on div "Please select One Time Use in Shipping Address for custom address. Created By T…" at bounding box center [368, 122] width 346 height 324
click at [42, 89] on div "My Devices" at bounding box center [40, 90] width 70 height 10
click at [28, 87] on div "My Devices" at bounding box center [40, 90] width 70 height 10
click at [33, 93] on div "My Devices" at bounding box center [40, 90] width 70 height 10
click at [31, 102] on div "Add Device" at bounding box center [31, 100] width 23 height 5
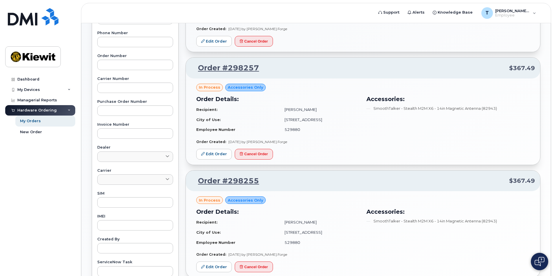
scroll to position [145, 0]
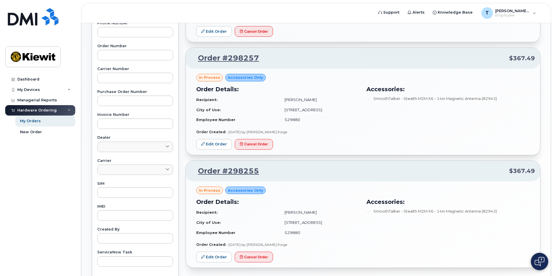
click at [310, 222] on td "[STREET_ADDRESS]" at bounding box center [320, 223] width 80 height 10
click at [310, 222] on td "68951 State Road 13" at bounding box center [320, 223] width 80 height 10
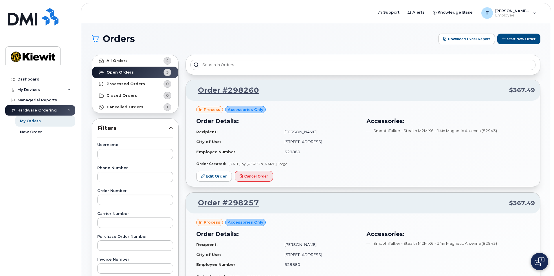
scroll to position [174, 0]
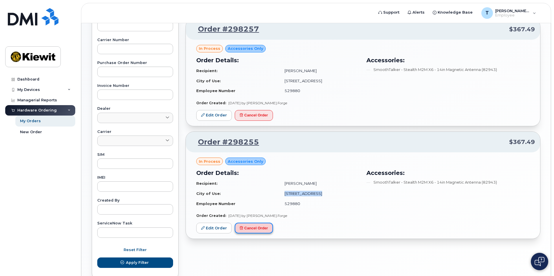
click at [255, 226] on button "Cancel Order" at bounding box center [254, 228] width 38 height 11
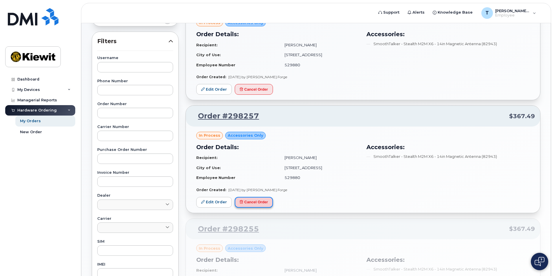
click at [259, 202] on button "Cancel Order" at bounding box center [254, 202] width 38 height 11
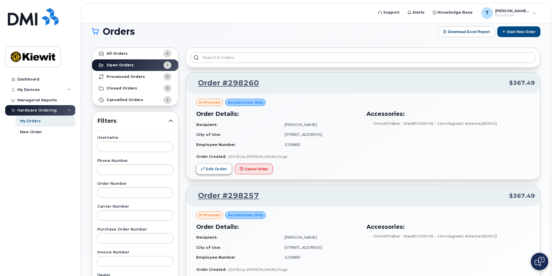
scroll to position [0, 0]
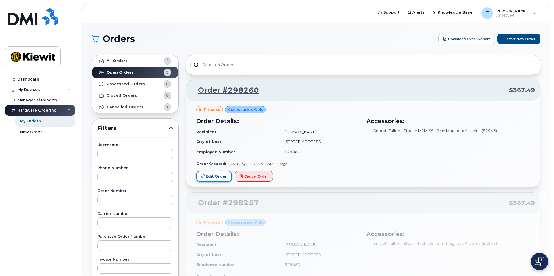
click at [210, 182] on link "Edit Order" at bounding box center [214, 176] width 36 height 11
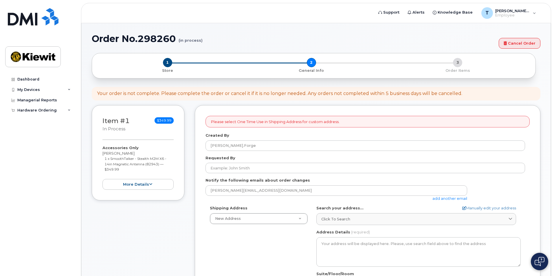
select select
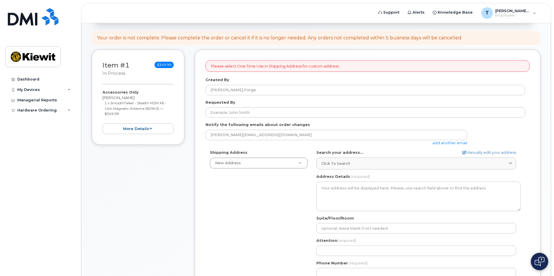
scroll to position [58, 0]
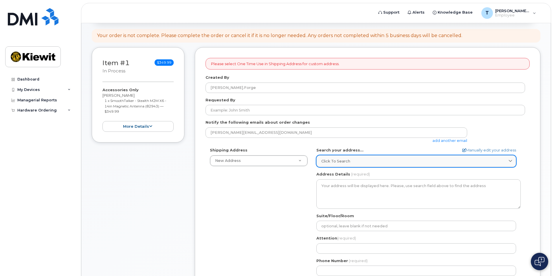
click at [431, 156] on link "Click to search" at bounding box center [417, 161] width 200 height 12
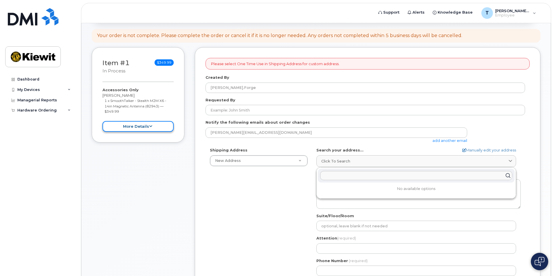
click at [155, 125] on button "more details" at bounding box center [138, 126] width 71 height 11
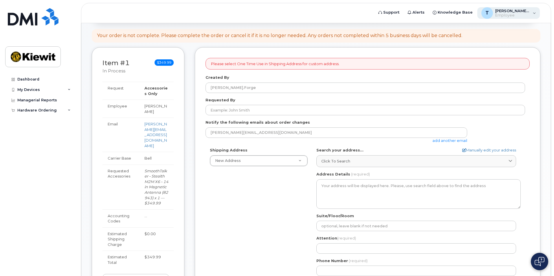
click at [535, 17] on div "[PERSON_NAME].Forge Employee" at bounding box center [509, 13] width 63 height 12
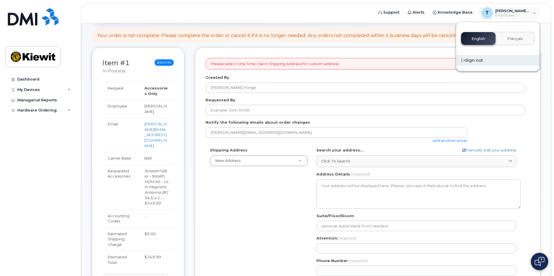
click at [493, 57] on div "Sign out" at bounding box center [497, 60] width 83 height 11
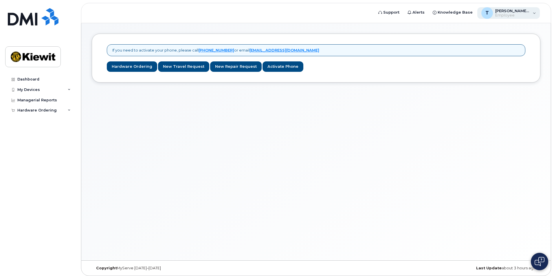
click at [516, 17] on span "Employee" at bounding box center [513, 15] width 35 height 5
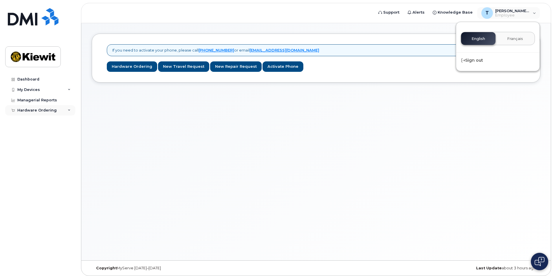
click at [74, 109] on div "Hardware Ordering" at bounding box center [40, 110] width 70 height 10
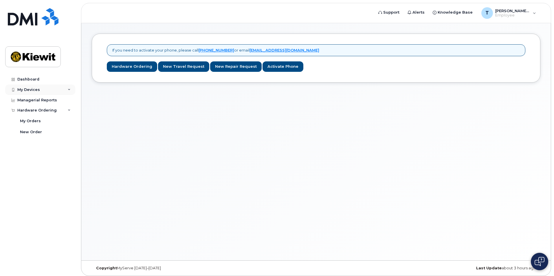
click at [67, 89] on div "My Devices" at bounding box center [40, 90] width 70 height 10
click at [524, 17] on span "Employee" at bounding box center [513, 15] width 35 height 5
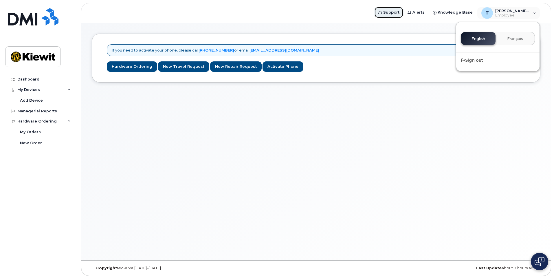
click at [397, 9] on link "Support" at bounding box center [389, 13] width 29 height 12
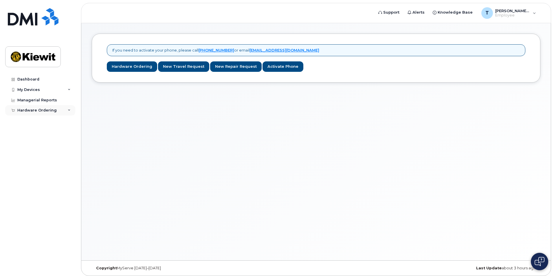
click at [66, 112] on div "Hardware Ordering" at bounding box center [40, 110] width 70 height 10
click at [35, 128] on link "New Order" at bounding box center [45, 132] width 60 height 11
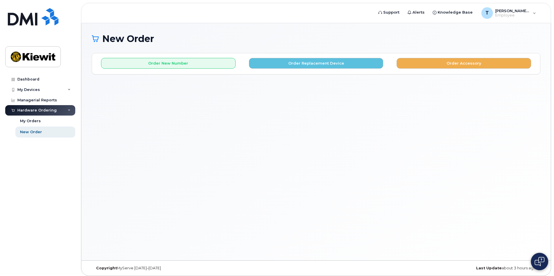
click at [265, 119] on div "New Order × Share This Order If you want to allow others to create or edit orde…" at bounding box center [316, 141] width 470 height 237
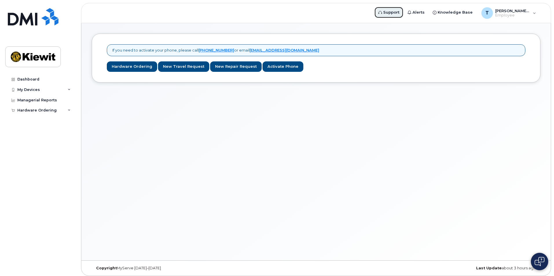
click at [400, 15] on span "Support" at bounding box center [391, 13] width 16 height 6
click at [512, 14] on span "Employee" at bounding box center [513, 15] width 35 height 5
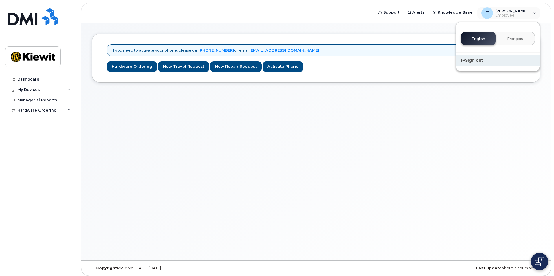
click at [481, 58] on div "Sign out" at bounding box center [497, 60] width 83 height 11
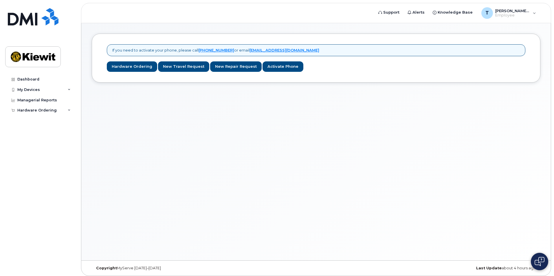
click at [540, 259] on img at bounding box center [540, 261] width 10 height 9
click at [39, 81] on link "Dashboard" at bounding box center [40, 79] width 70 height 10
click at [39, 86] on div "My Devices" at bounding box center [40, 90] width 70 height 10
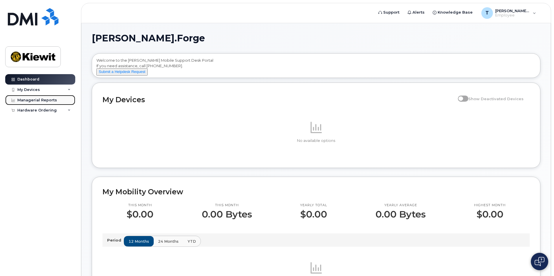
click at [41, 103] on link "Managerial Reports" at bounding box center [40, 100] width 70 height 10
click at [43, 110] on div "Hardware Ordering" at bounding box center [36, 110] width 39 height 5
click at [42, 91] on div "My Devices" at bounding box center [40, 90] width 70 height 10
click at [38, 98] on div "Add Device" at bounding box center [31, 100] width 23 height 5
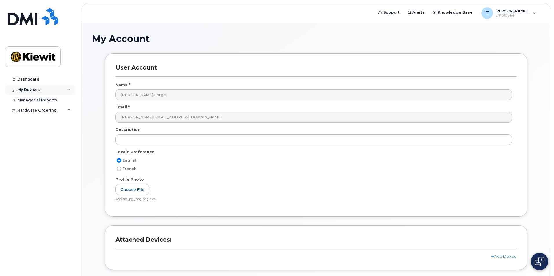
click at [51, 90] on div "My Devices" at bounding box center [40, 90] width 70 height 10
click at [30, 101] on div "Add Device" at bounding box center [31, 100] width 23 height 5
click at [41, 111] on div "Hardware Ordering" at bounding box center [36, 110] width 39 height 5
click at [29, 136] on link "New Order" at bounding box center [45, 132] width 60 height 11
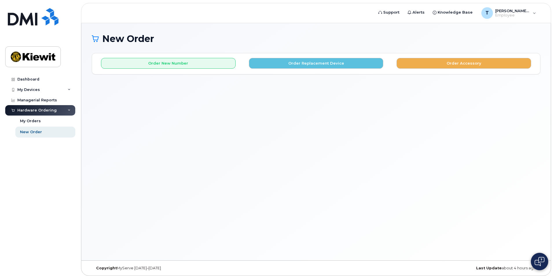
click at [470, 71] on div "Order New Number Order Replacement Device Order Accessory" at bounding box center [316, 63] width 448 height 21
click at [472, 67] on button "Order Accessory" at bounding box center [464, 63] width 135 height 11
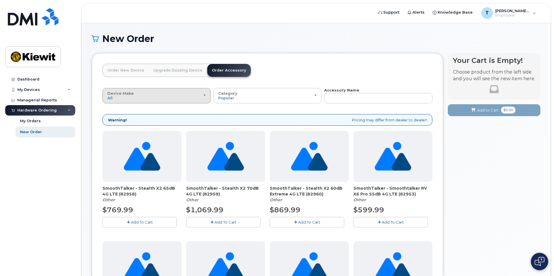
click at [156, 96] on div "Device Make All Android Cell Phone HUB iPhone Modem Tablet" at bounding box center [156, 95] width 98 height 9
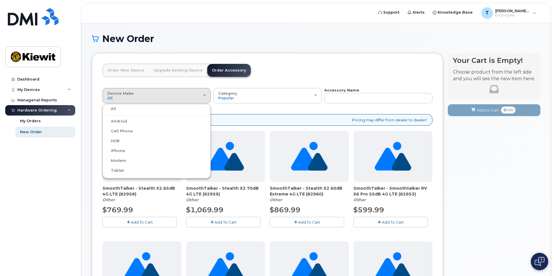
click at [118, 138] on label "HUB" at bounding box center [112, 141] width 16 height 7
click at [0, 0] on input "HUB" at bounding box center [0, 0] width 0 height 0
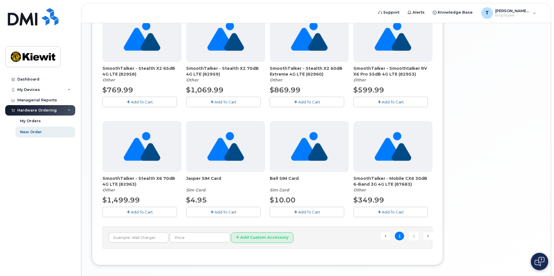
scroll to position [367, 0]
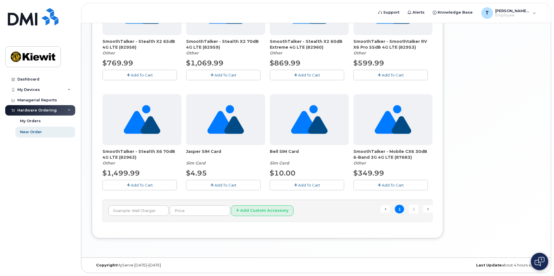
click at [408, 211] on ul "← Previous 1 2 Next →" at bounding box center [407, 209] width 52 height 9
click at [409, 211] on ul "← Previous 1 2 Next →" at bounding box center [407, 209] width 52 height 9
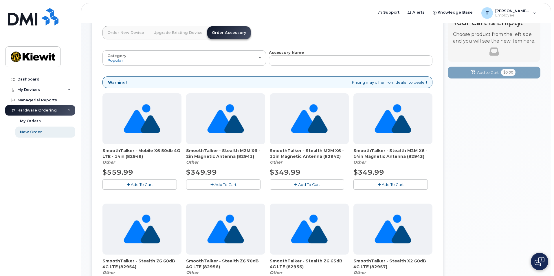
scroll to position [0, 0]
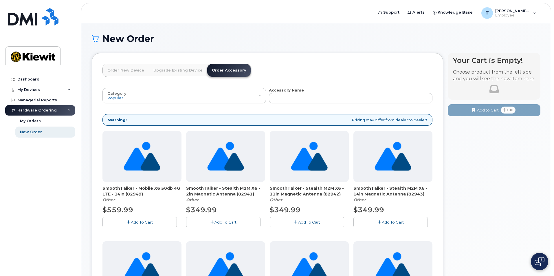
click at [426, 122] on div "Warning! Pricing may differ from dealer to dealer!" at bounding box center [268, 120] width 330 height 12
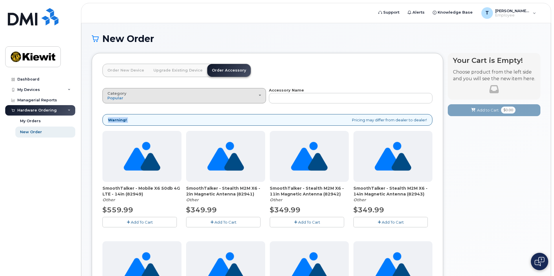
click at [165, 93] on div "Category Popular" at bounding box center [184, 95] width 154 height 9
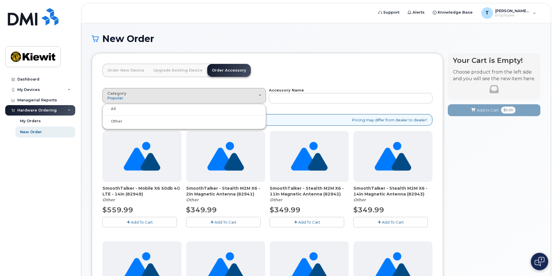
click at [114, 121] on label "Other" at bounding box center [113, 121] width 19 height 7
click at [0, 0] on input "Other" at bounding box center [0, 0] width 0 height 0
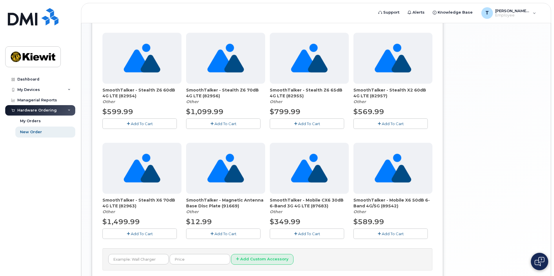
scroll to position [367, 0]
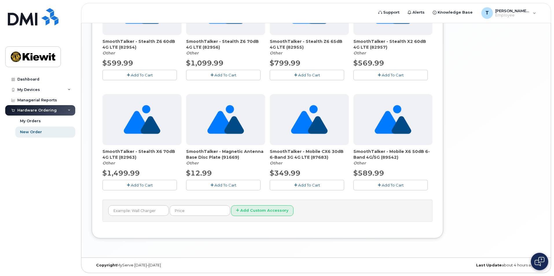
drag, startPoint x: 436, startPoint y: 222, endPoint x: 432, endPoint y: 225, distance: 4.9
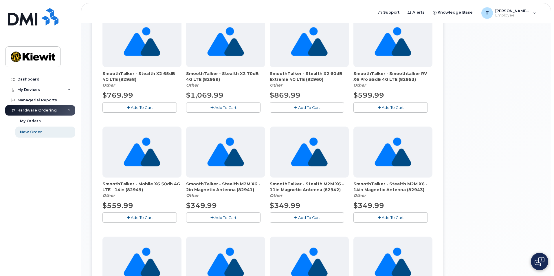
scroll to position [107, 0]
